Goal: Task Accomplishment & Management: Manage account settings

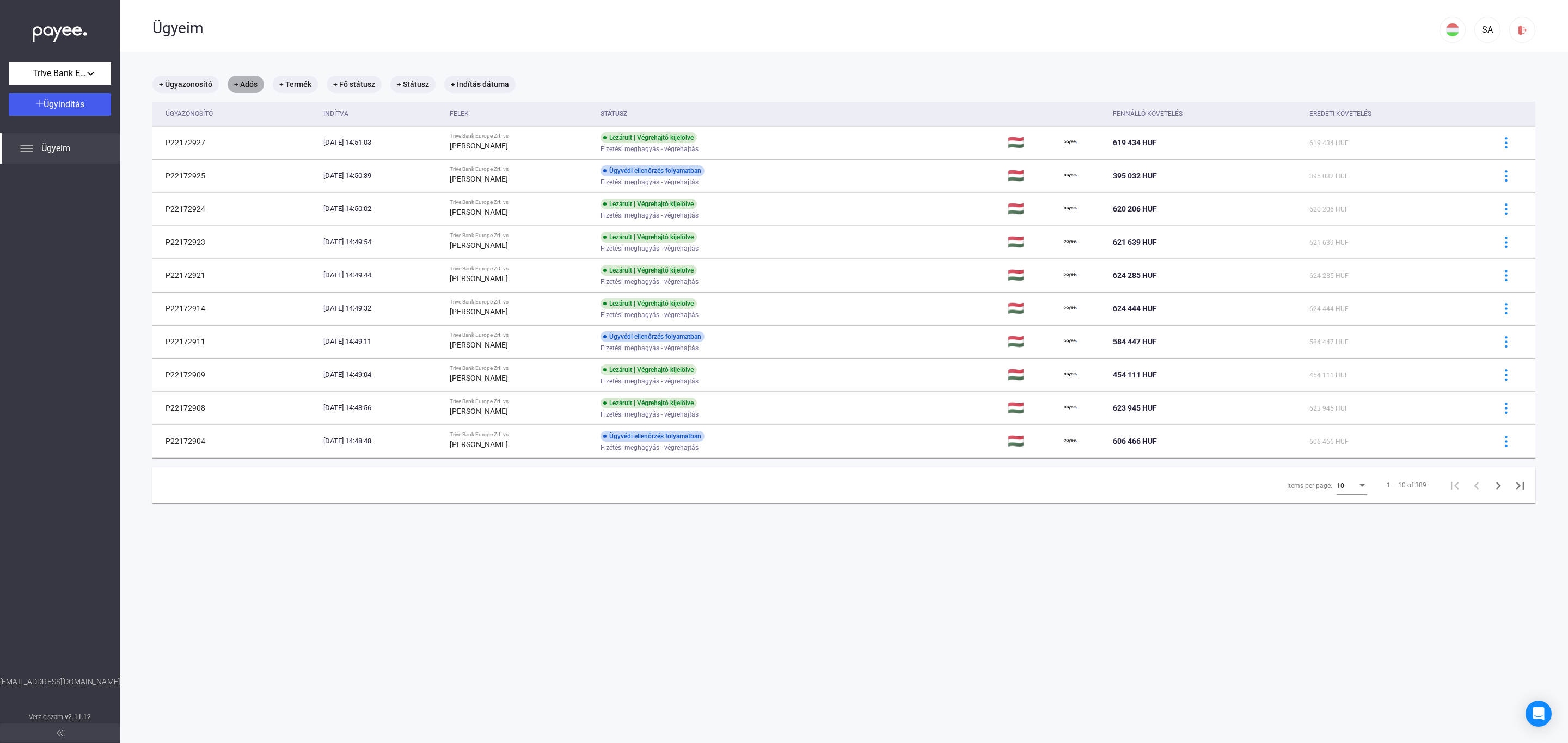
click at [246, 83] on mat-chip "+ Adós" at bounding box center [245, 84] width 36 height 17
click at [281, 138] on span "[PERSON_NAME]" at bounding box center [317, 142] width 146 height 13
type input "**********"
click at [283, 151] on div "Szűrés" at bounding box center [318, 145] width 157 height 13
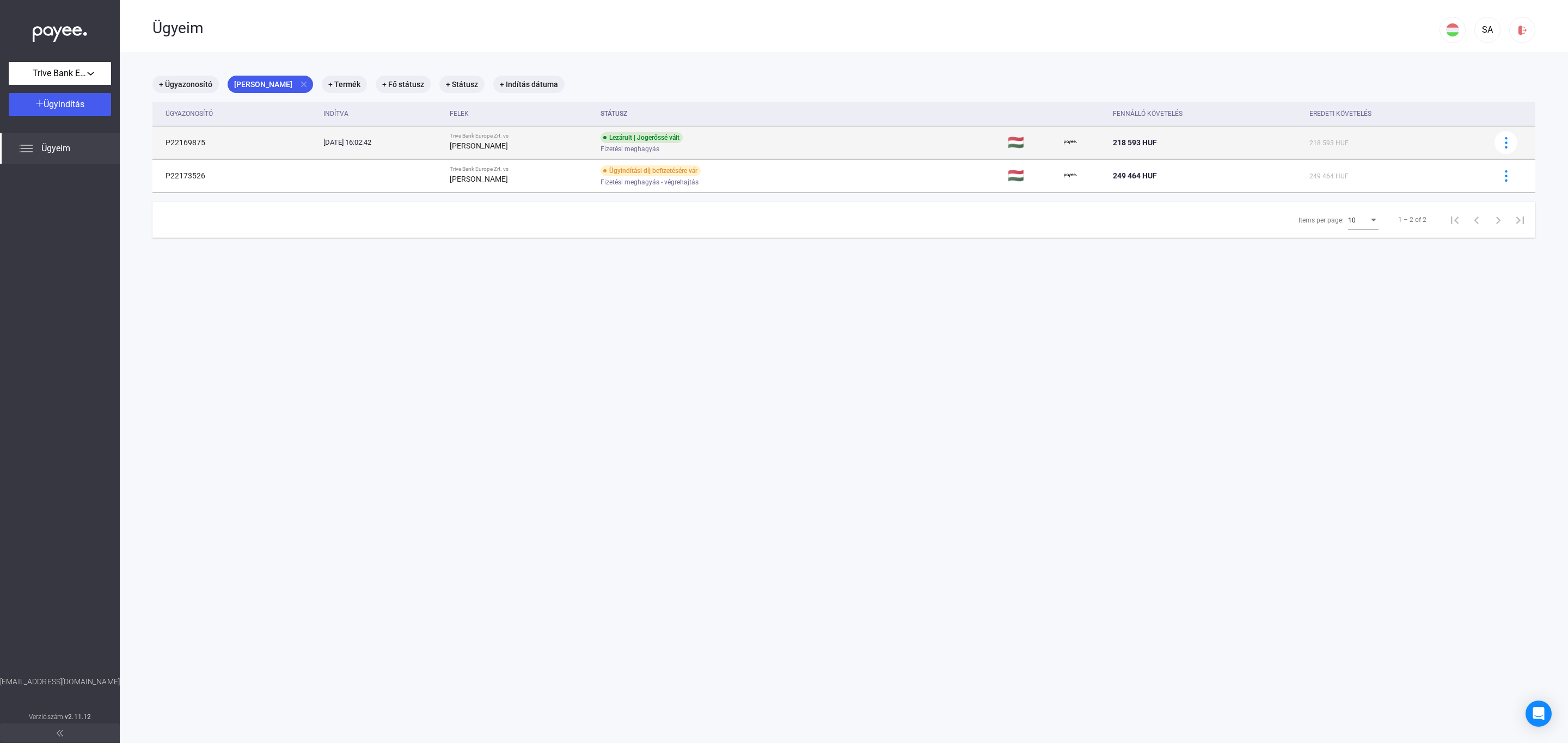
click at [629, 142] on span "Fizetési meghagyás" at bounding box center [630, 149] width 59 height 13
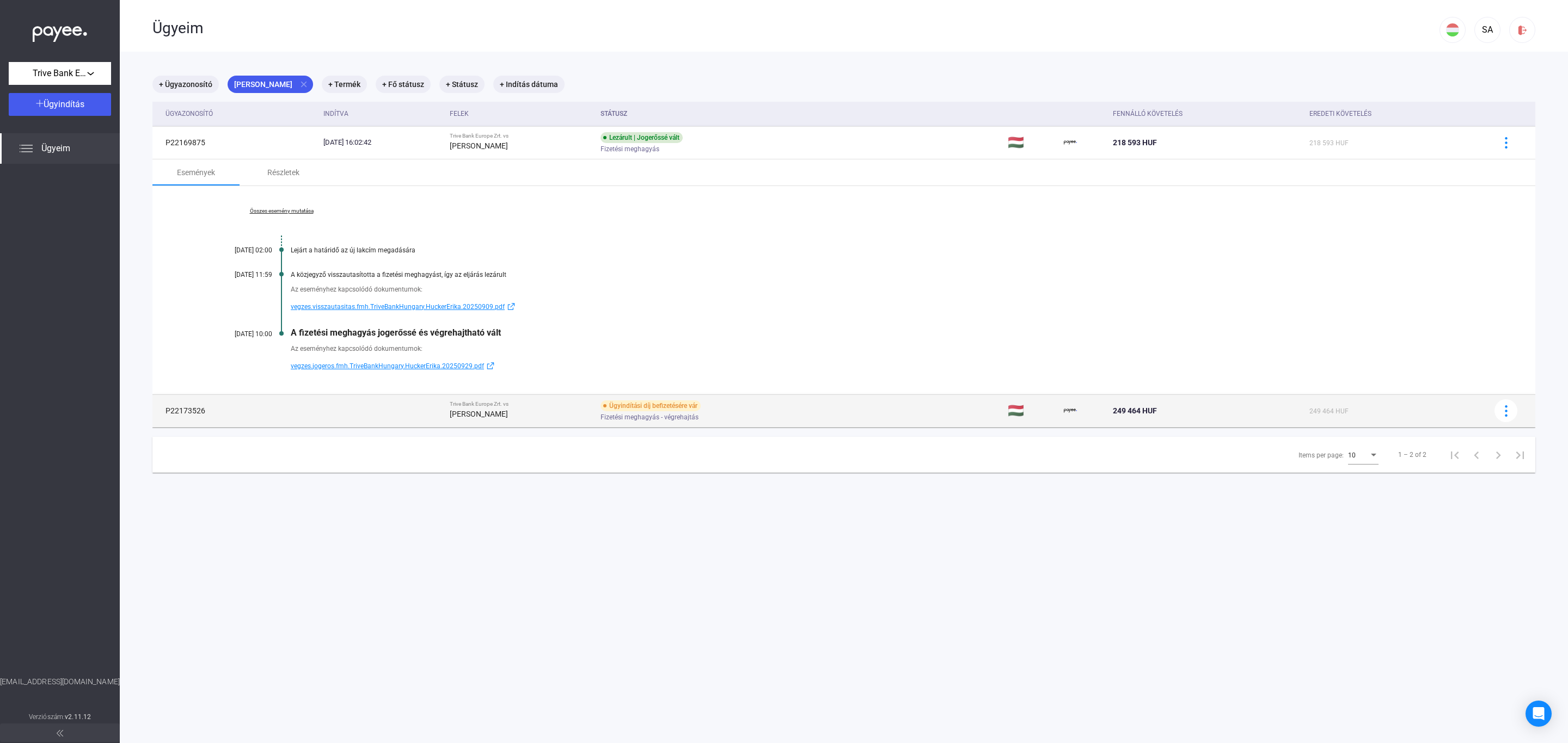
click at [570, 418] on div "[PERSON_NAME]" at bounding box center [520, 414] width 142 height 13
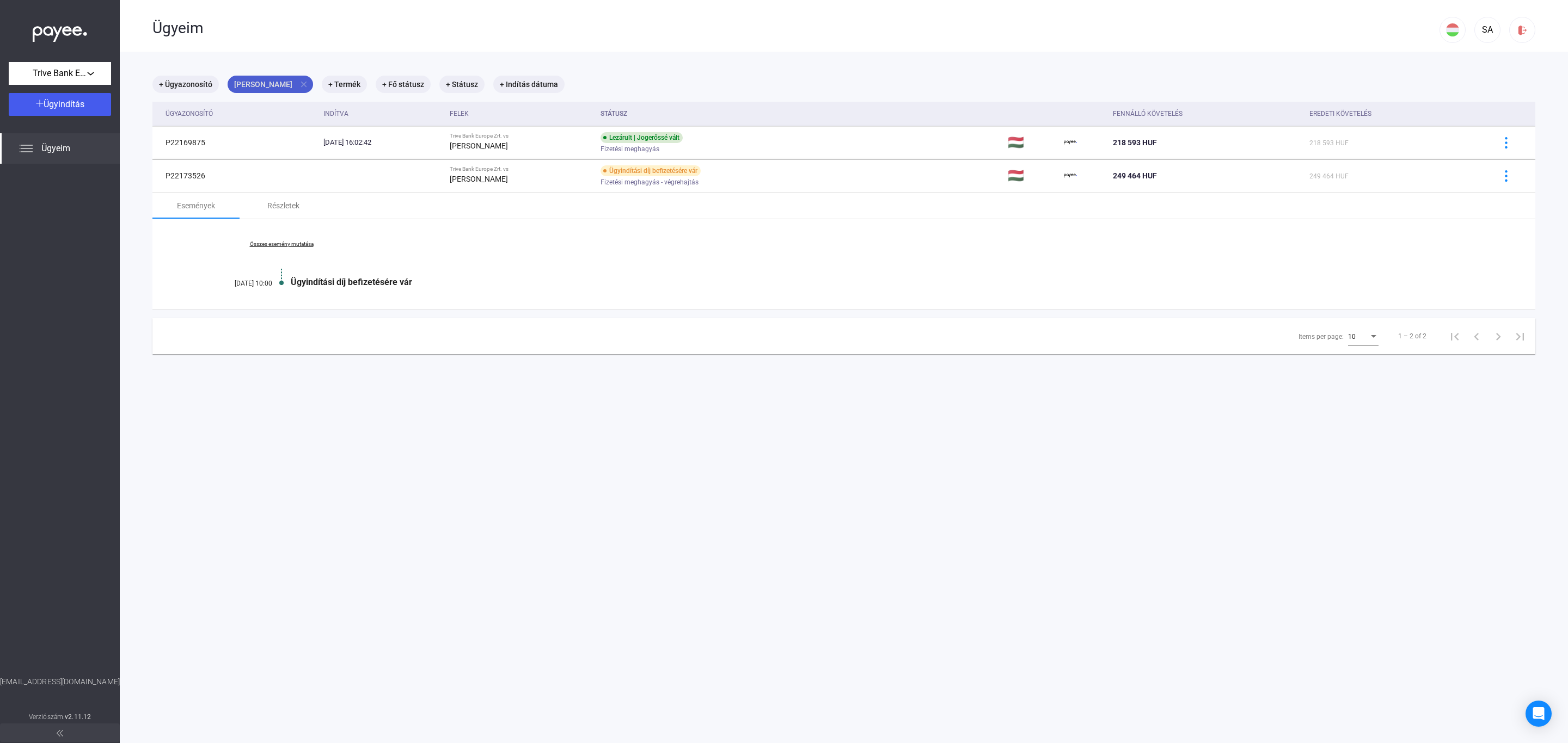
click at [299, 85] on mat-icon "close" at bounding box center [303, 84] width 10 height 10
